Goal: Complete application form: Complete application form

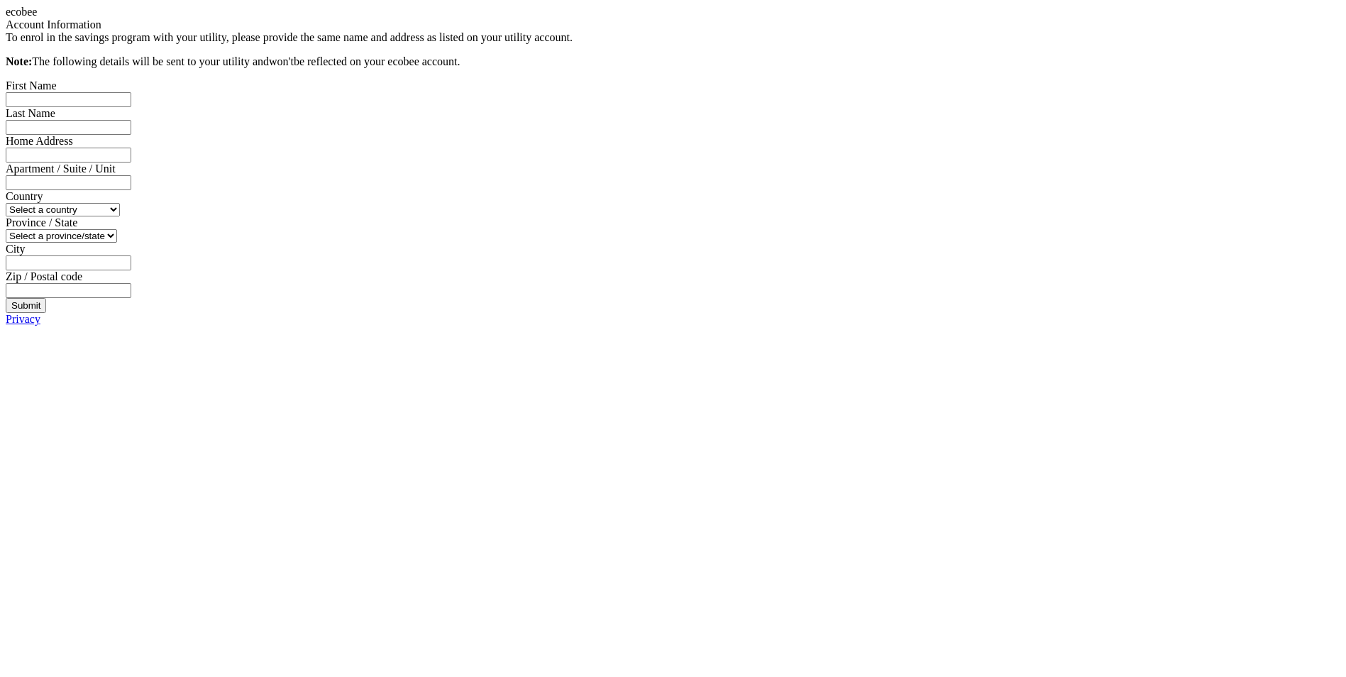
click at [131, 107] on input "First Name" at bounding box center [69, 99] width 126 height 15
type input "[PERSON_NAME]"
type input "35 Youngs Cove Rd"
select select "US"
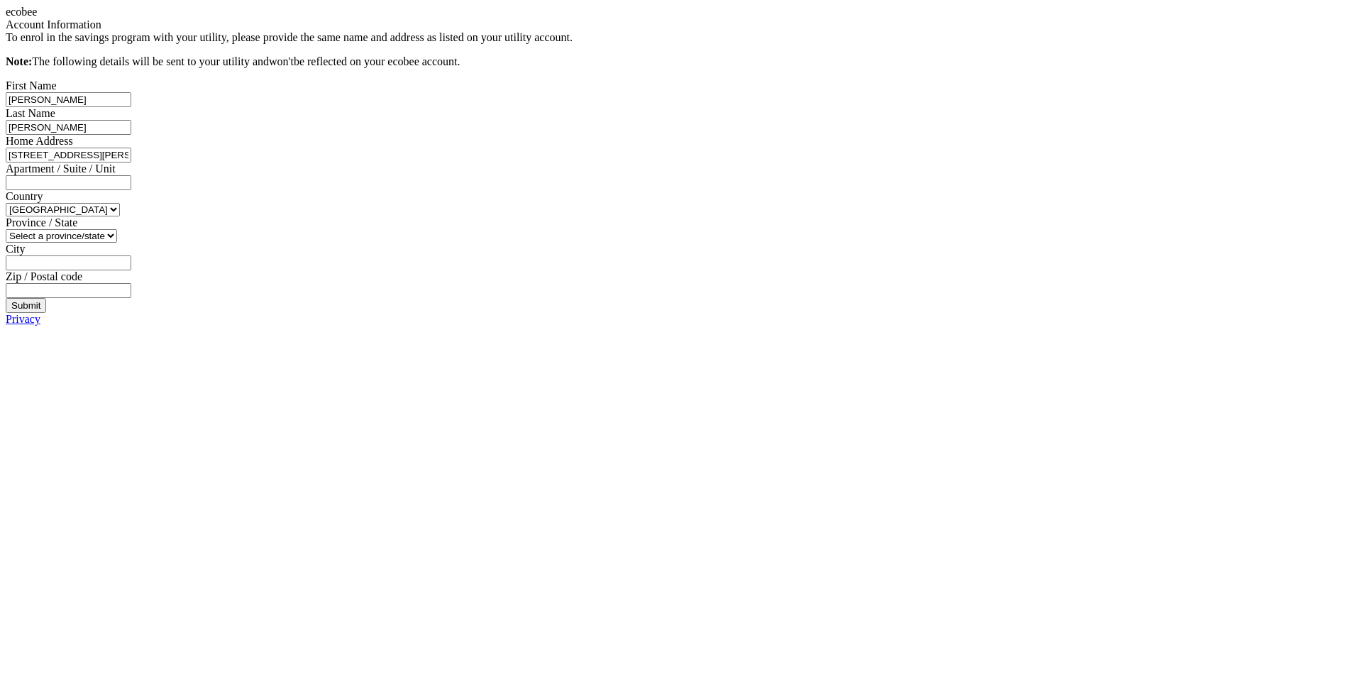
type input "Candler"
type input "28715"
type input "Daniel"
drag, startPoint x: 599, startPoint y: 160, endPoint x: 553, endPoint y: 160, distance: 45.4
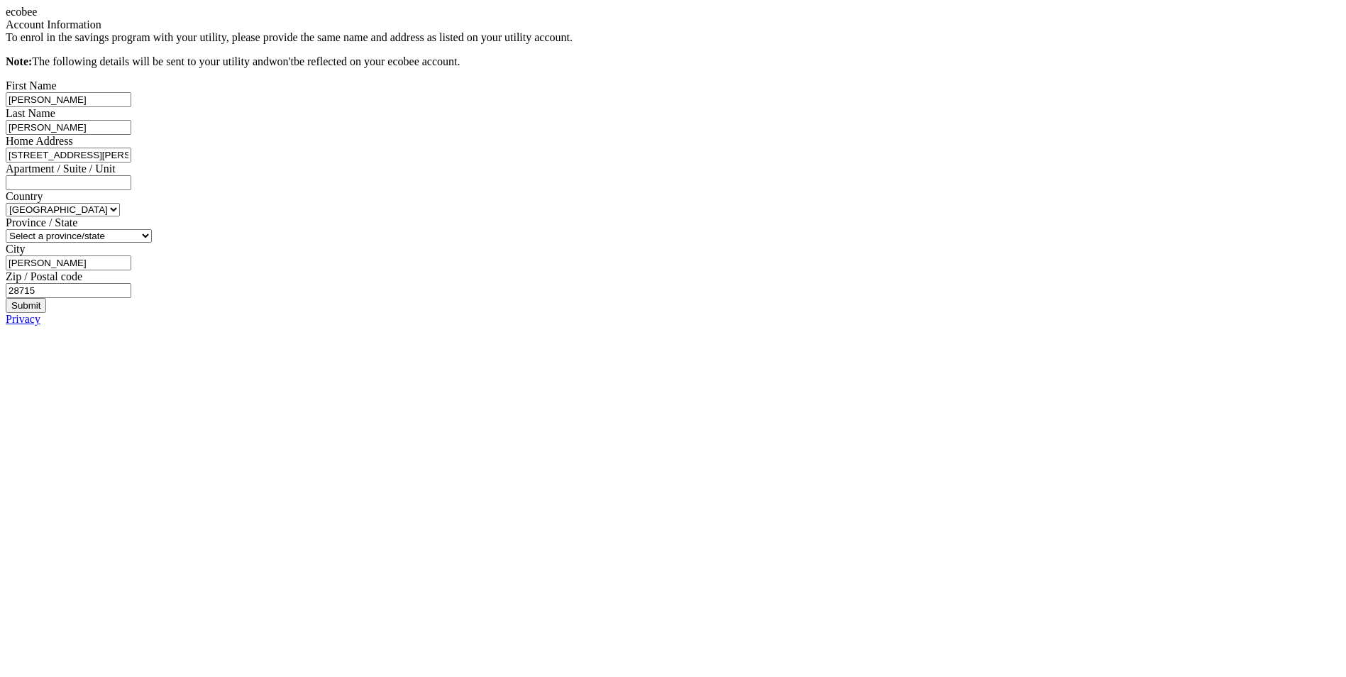
click at [131, 107] on input "Daniel" at bounding box center [69, 99] width 126 height 15
type input "[PERSON_NAME]"
select select "NC"
type input "Daniel"
click at [40, 311] on div "Submit" at bounding box center [25, 305] width 29 height 11
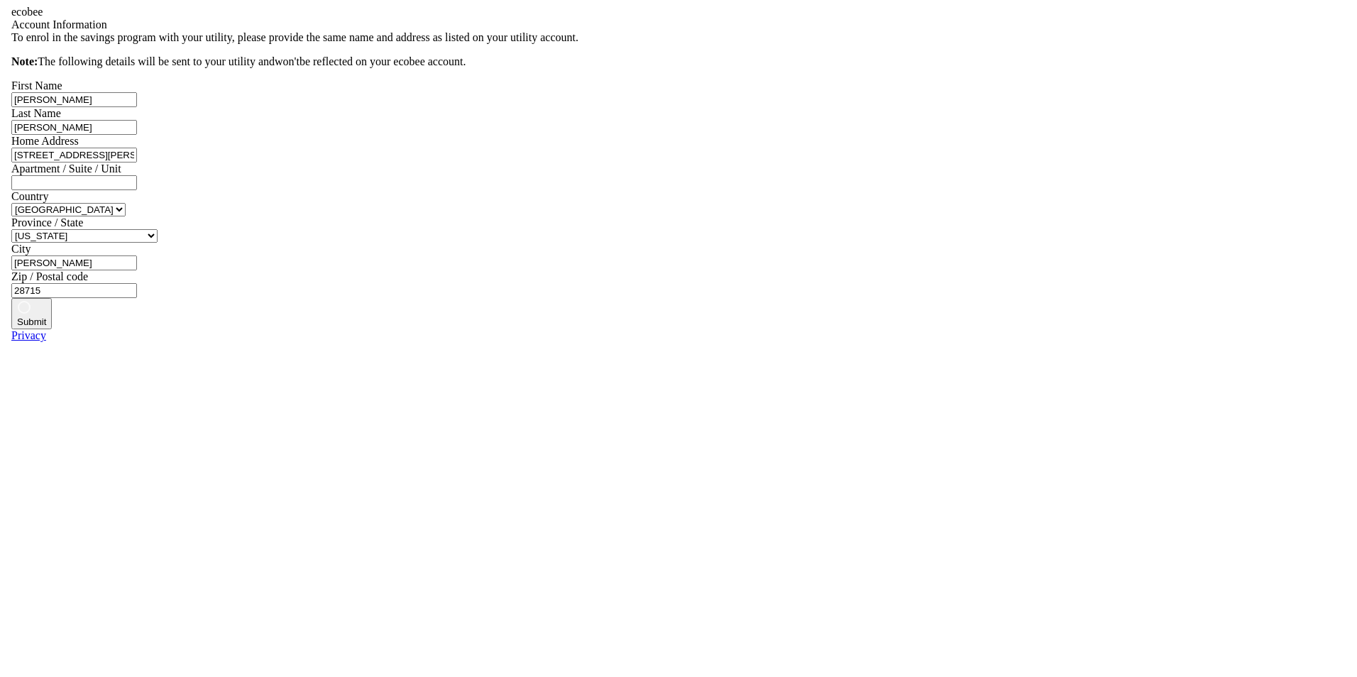
scroll to position [0, 0]
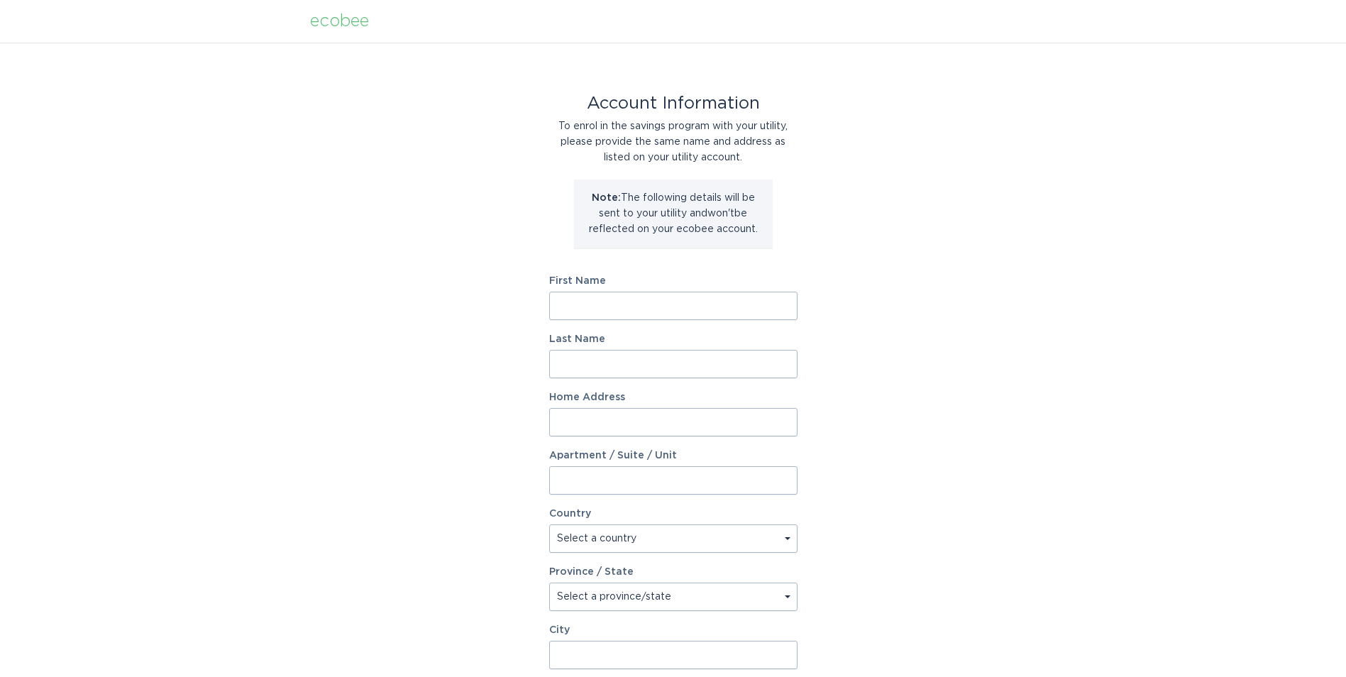
click at [570, 294] on input "First Name" at bounding box center [673, 306] width 248 height 28
type input "[PERSON_NAME]"
type input "35 Youngs Cove Rd"
select select "US"
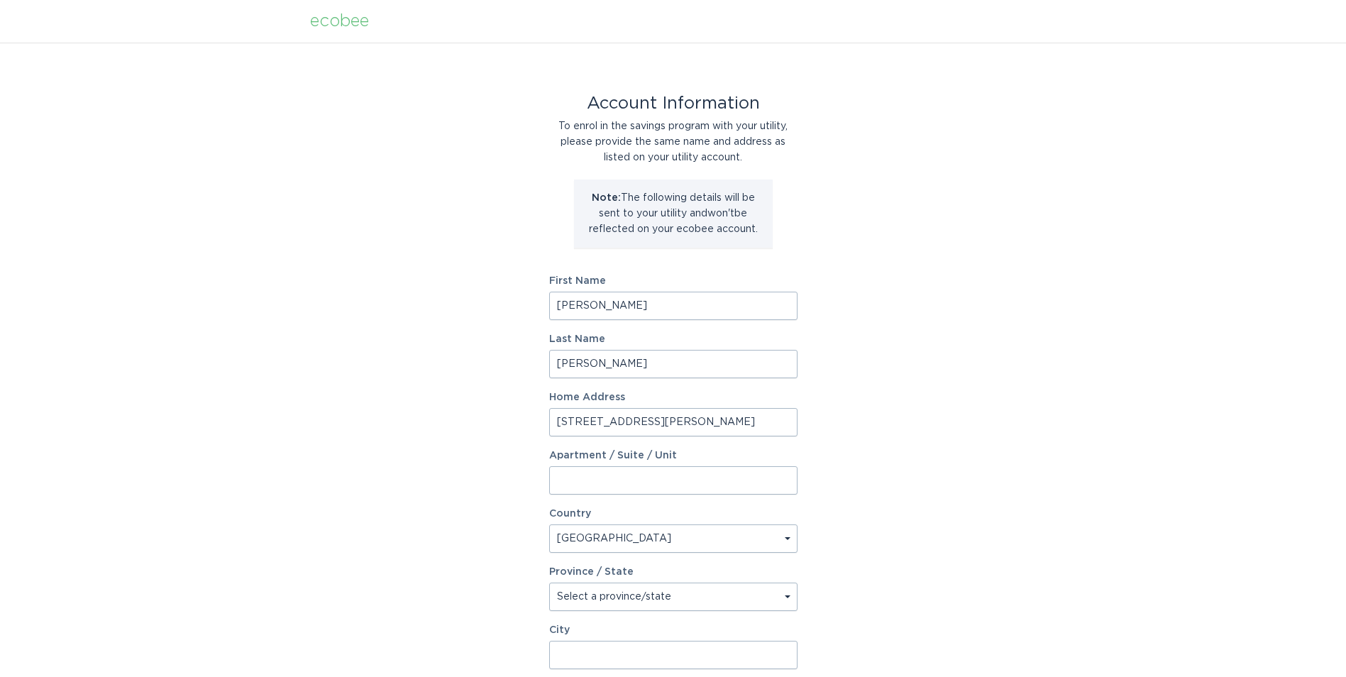
type input "Candler"
type input "28715"
drag, startPoint x: 597, startPoint y: 307, endPoint x: 553, endPoint y: 299, distance: 44.8
click at [553, 299] on input "Daniel" at bounding box center [673, 306] width 248 height 28
click at [590, 302] on input "Daniel" at bounding box center [673, 306] width 248 height 28
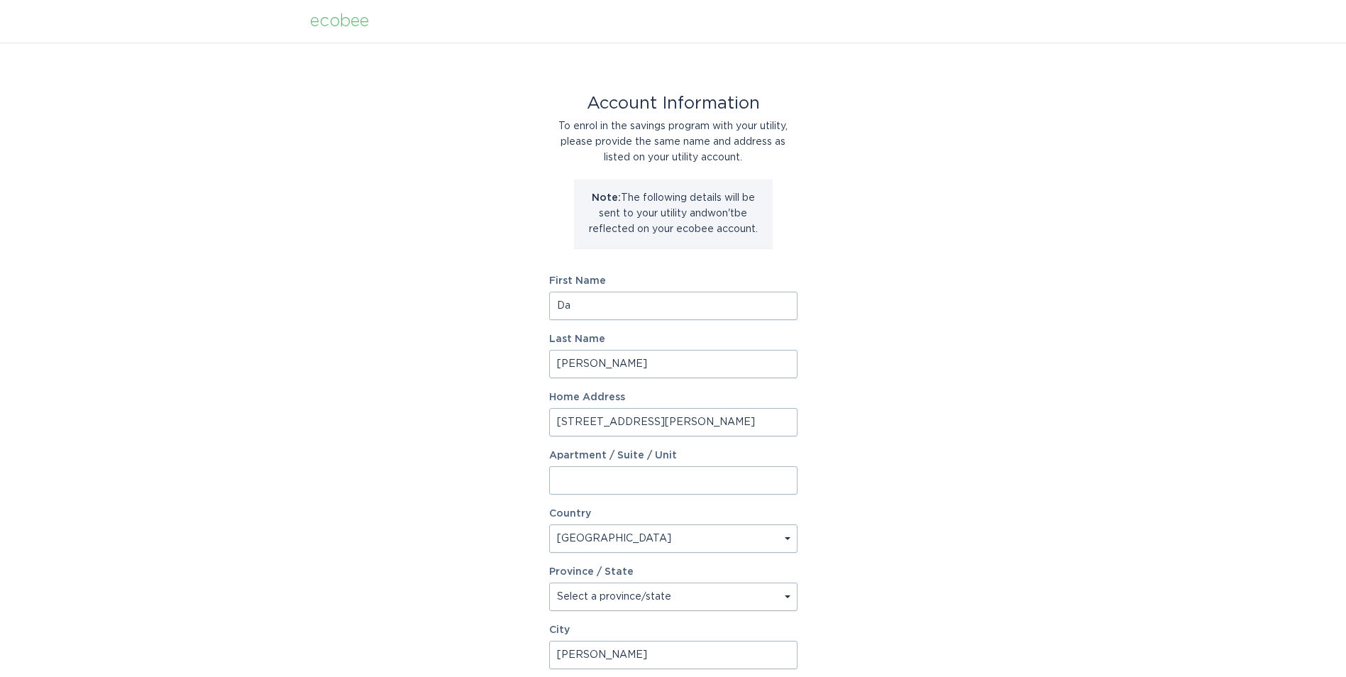
type input "D"
type input "[PERSON_NAME]"
select select "NC"
type input "Daniel"
drag, startPoint x: 591, startPoint y: 307, endPoint x: 541, endPoint y: 294, distance: 52.2
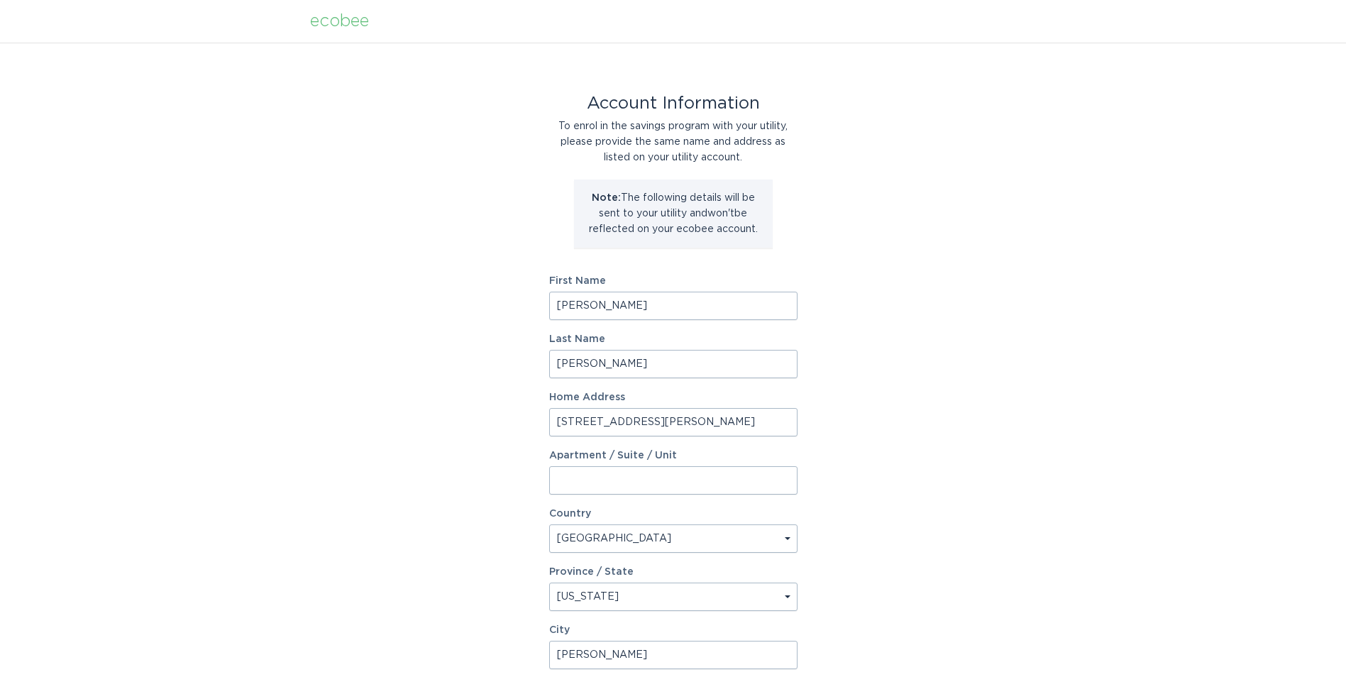
click at [541, 294] on div "Account Information To enrol in the savings program with your utility, please p…" at bounding box center [673, 435] width 1346 height 784
type input "[PERSON_NAME]"
click at [559, 363] on input "[PERSON_NAME]" at bounding box center [673, 364] width 248 height 28
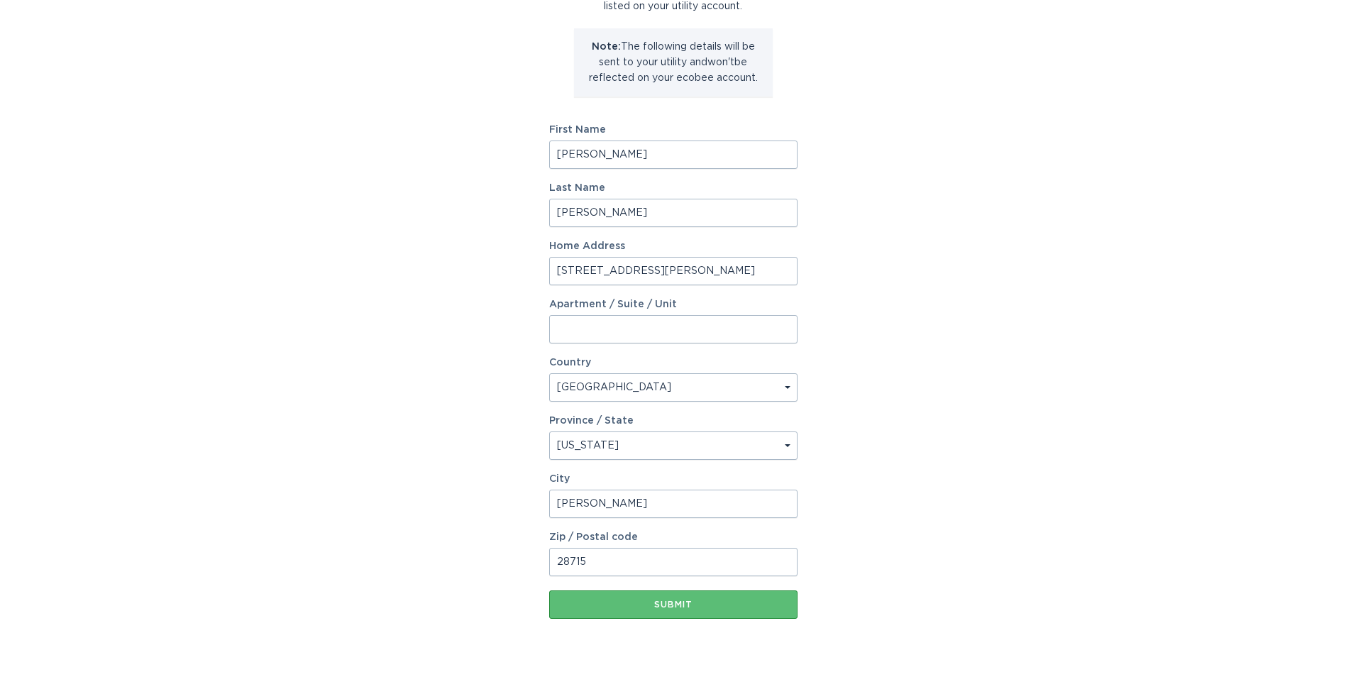
scroll to position [187, 0]
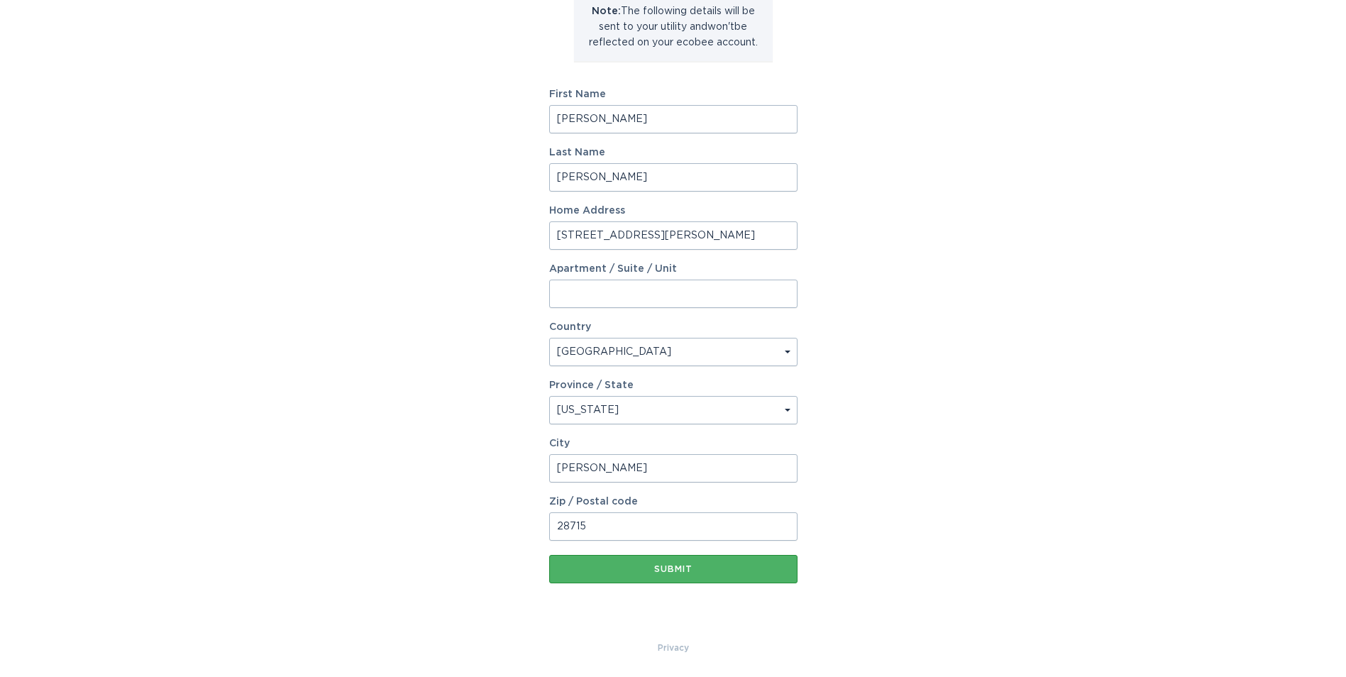
click at [691, 566] on div "Submit" at bounding box center [673, 569] width 234 height 9
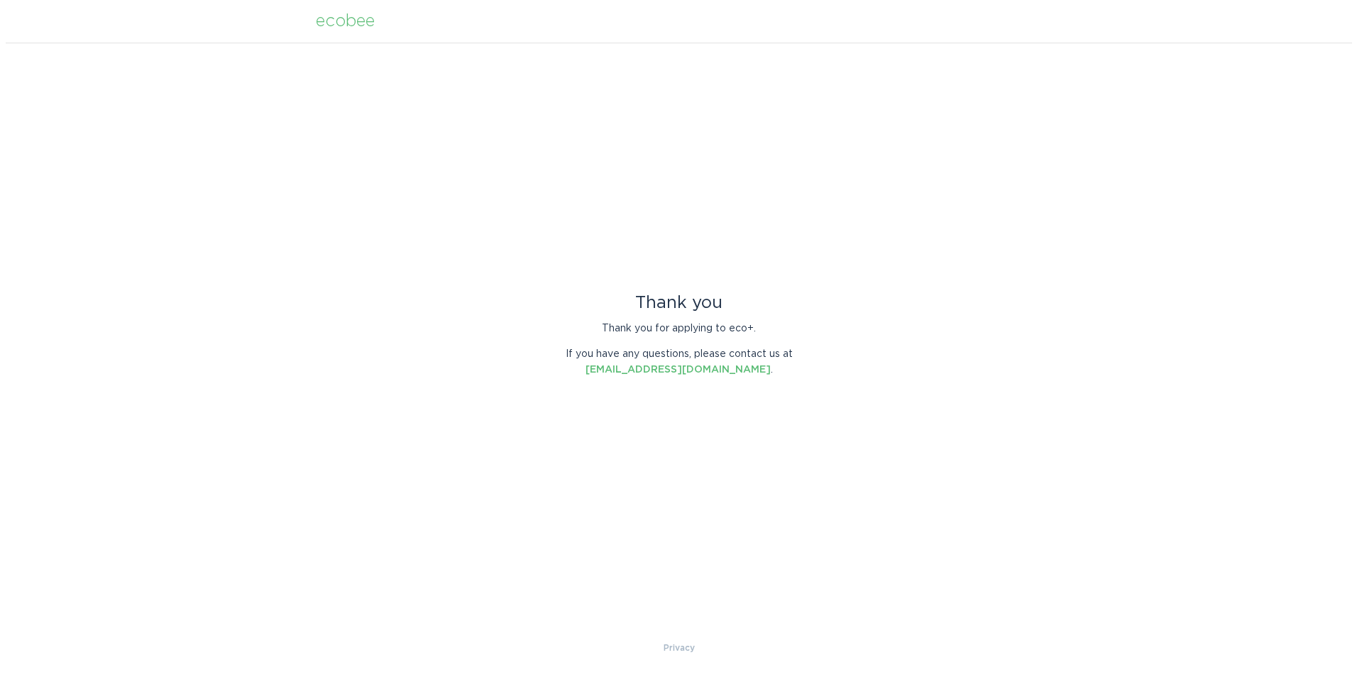
scroll to position [0, 0]
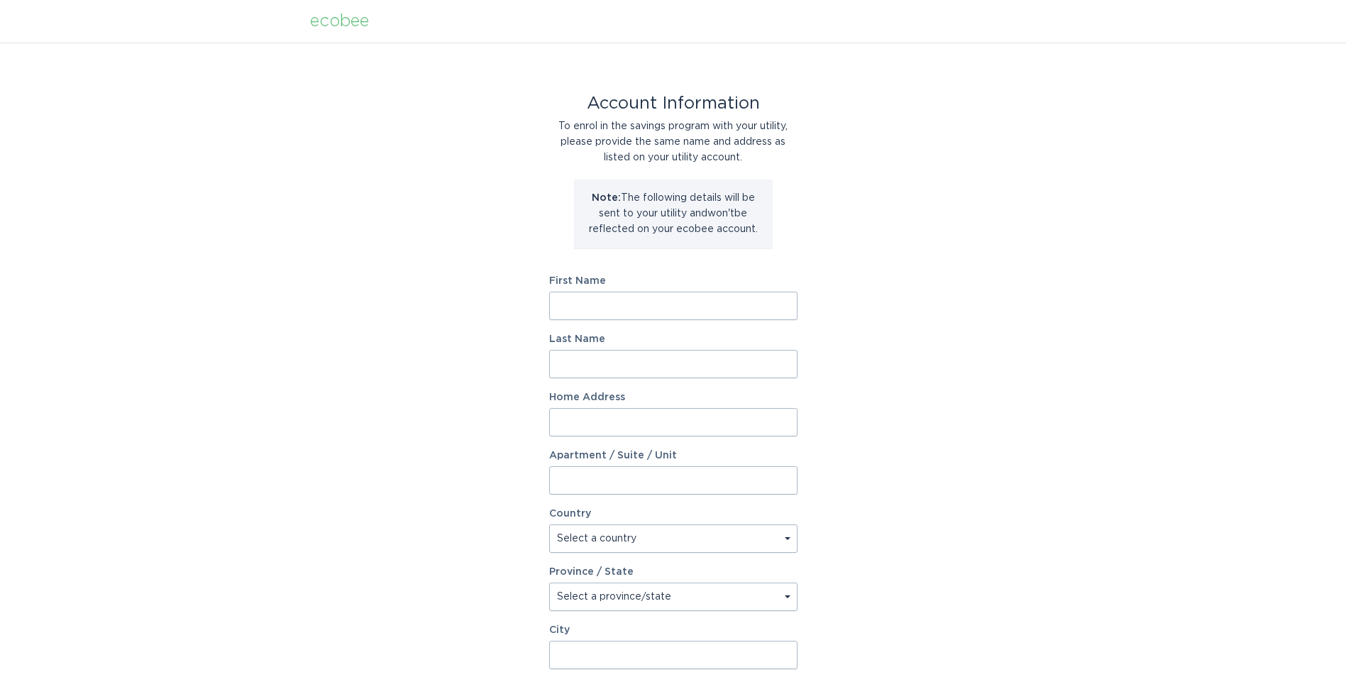
click at [584, 297] on input "First Name" at bounding box center [673, 306] width 248 height 28
type input "[PERSON_NAME]"
click at [568, 426] on input "Home Address" at bounding box center [673, 422] width 248 height 28
type input "[STREET_ADDRESS]"
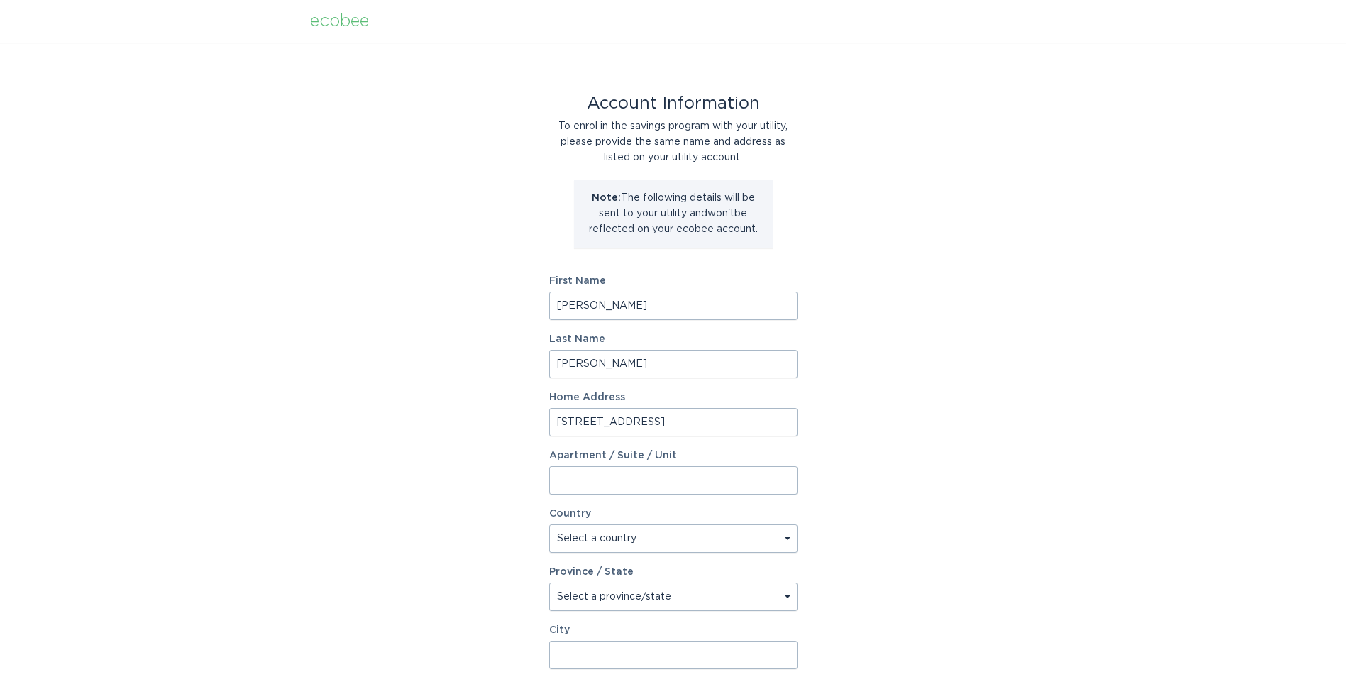
select select "US"
type input "Fair Play"
type input "29643"
select select "SC"
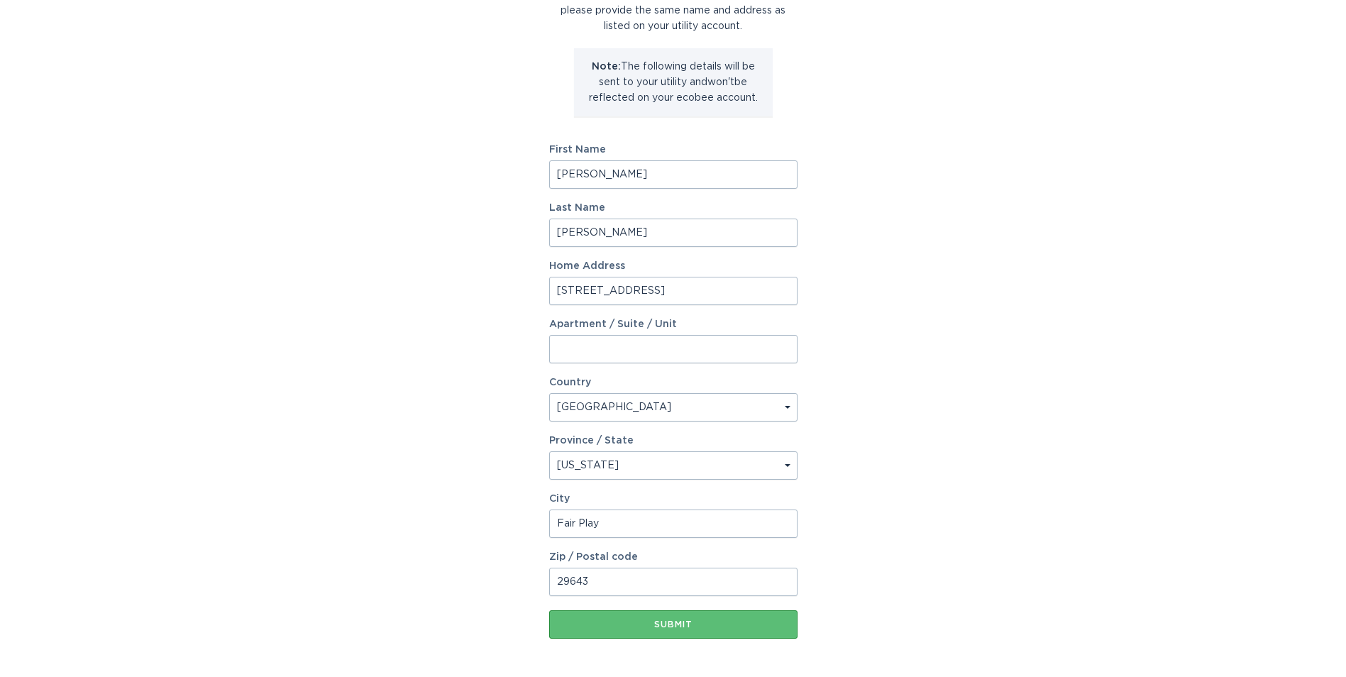
scroll to position [187, 0]
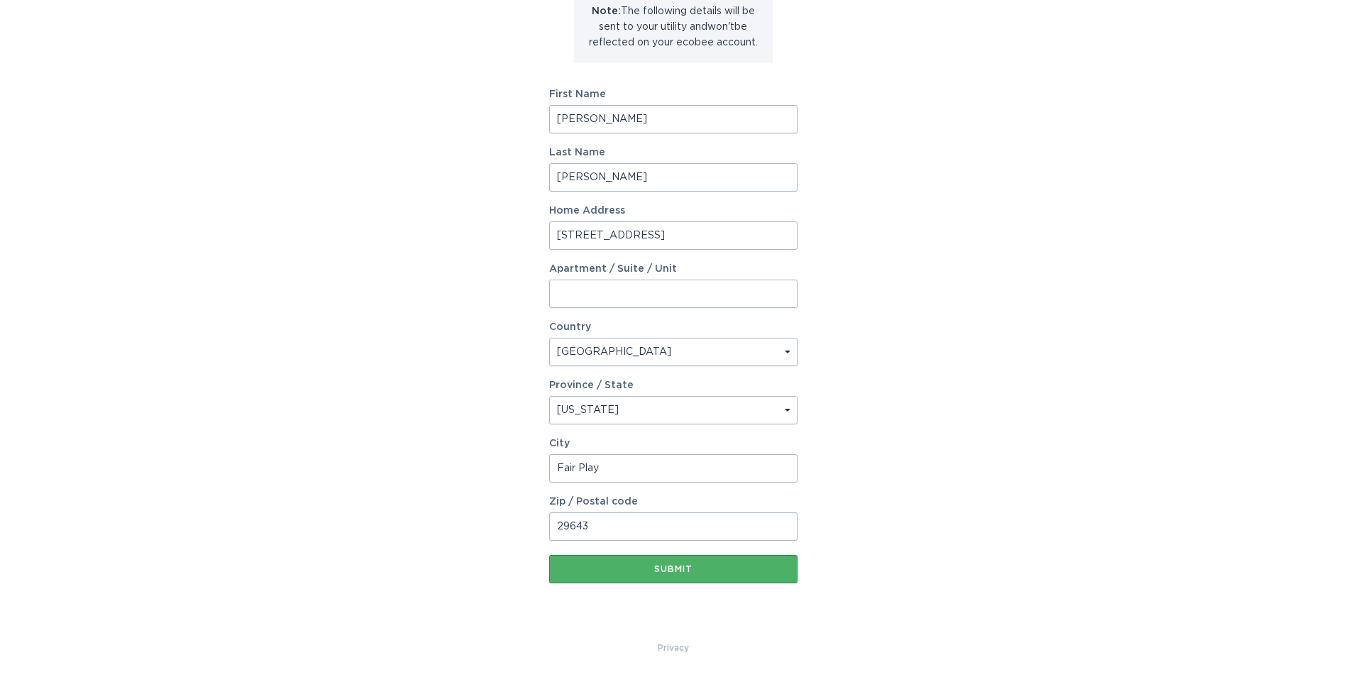
click at [680, 568] on div "Submit" at bounding box center [673, 569] width 234 height 9
